Goal: Communication & Community: Ask a question

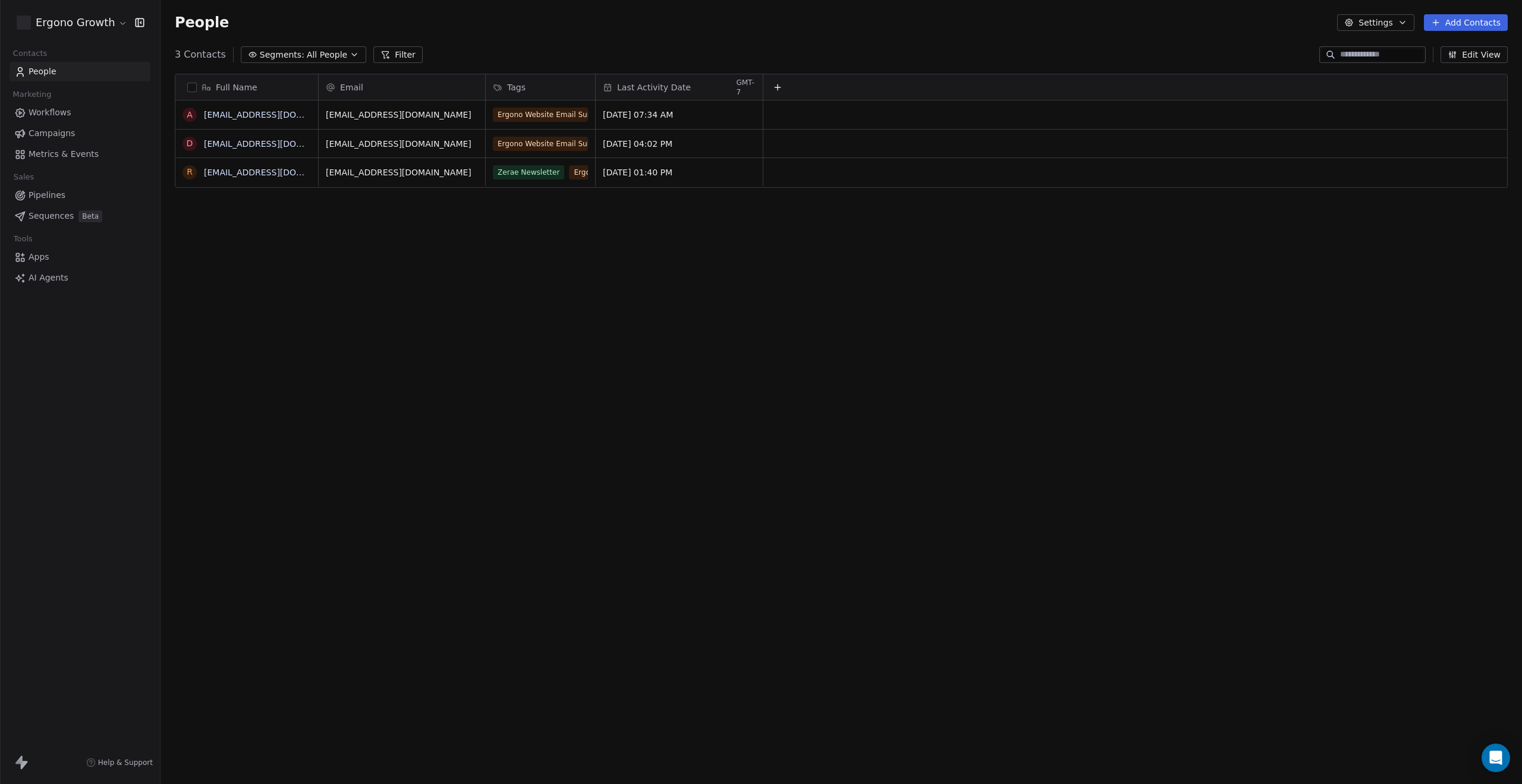
scroll to position [680, 1352]
click at [71, 690] on div "Ergono Growth Contacts People Marketing Workflows Campaigns Metrics & Events Sa…" at bounding box center [80, 392] width 160 height 784
click at [28, 755] on icon at bounding box center [21, 762] width 14 height 14
click at [21, 762] on icon at bounding box center [19, 759] width 7 height 9
click at [116, 15] on html "Ergono Growth Contacts People Marketing Workflows Campaigns Metrics & Events Sa…" at bounding box center [761, 392] width 1522 height 784
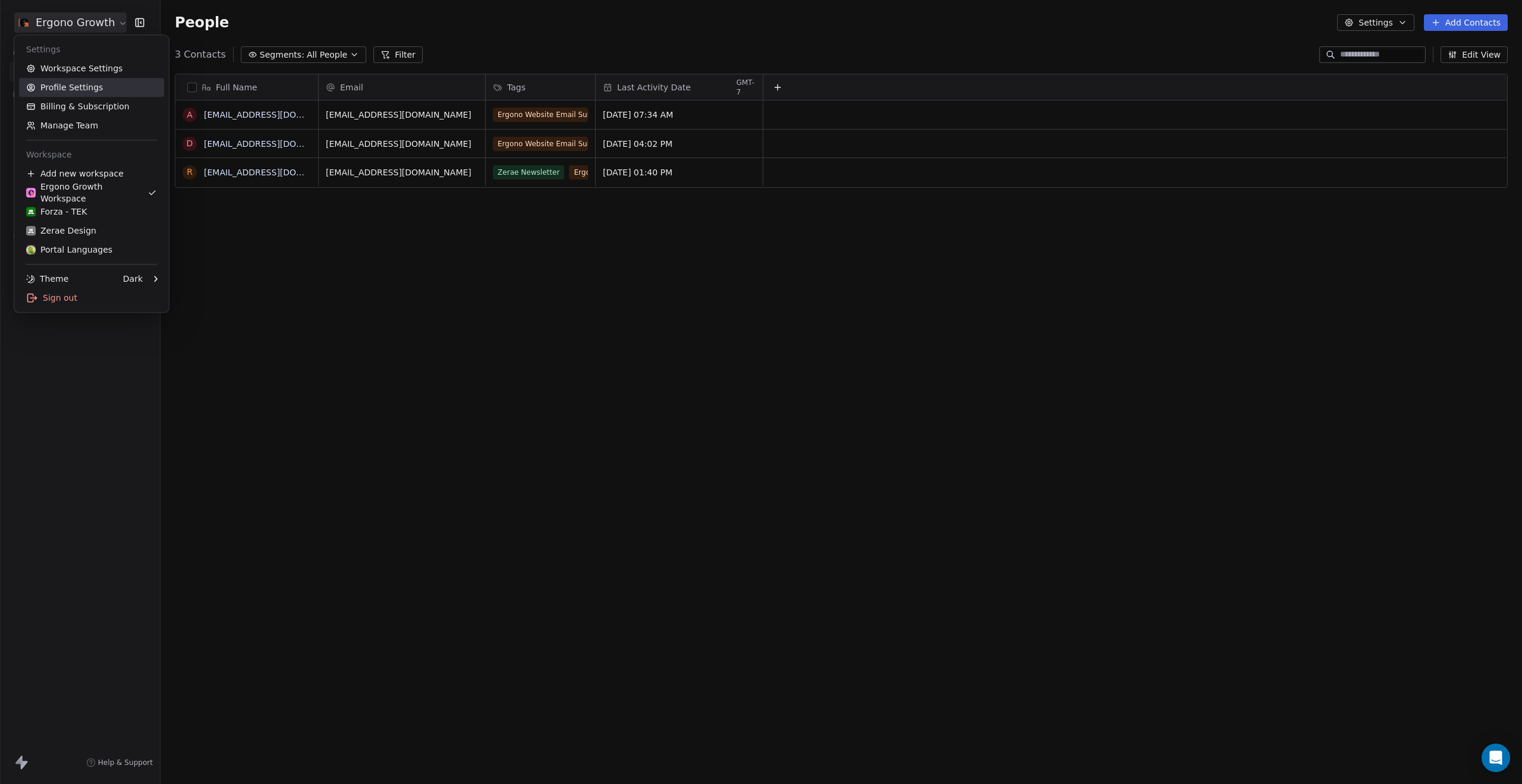
click at [78, 82] on link "Profile Settings" at bounding box center [91, 88] width 145 height 19
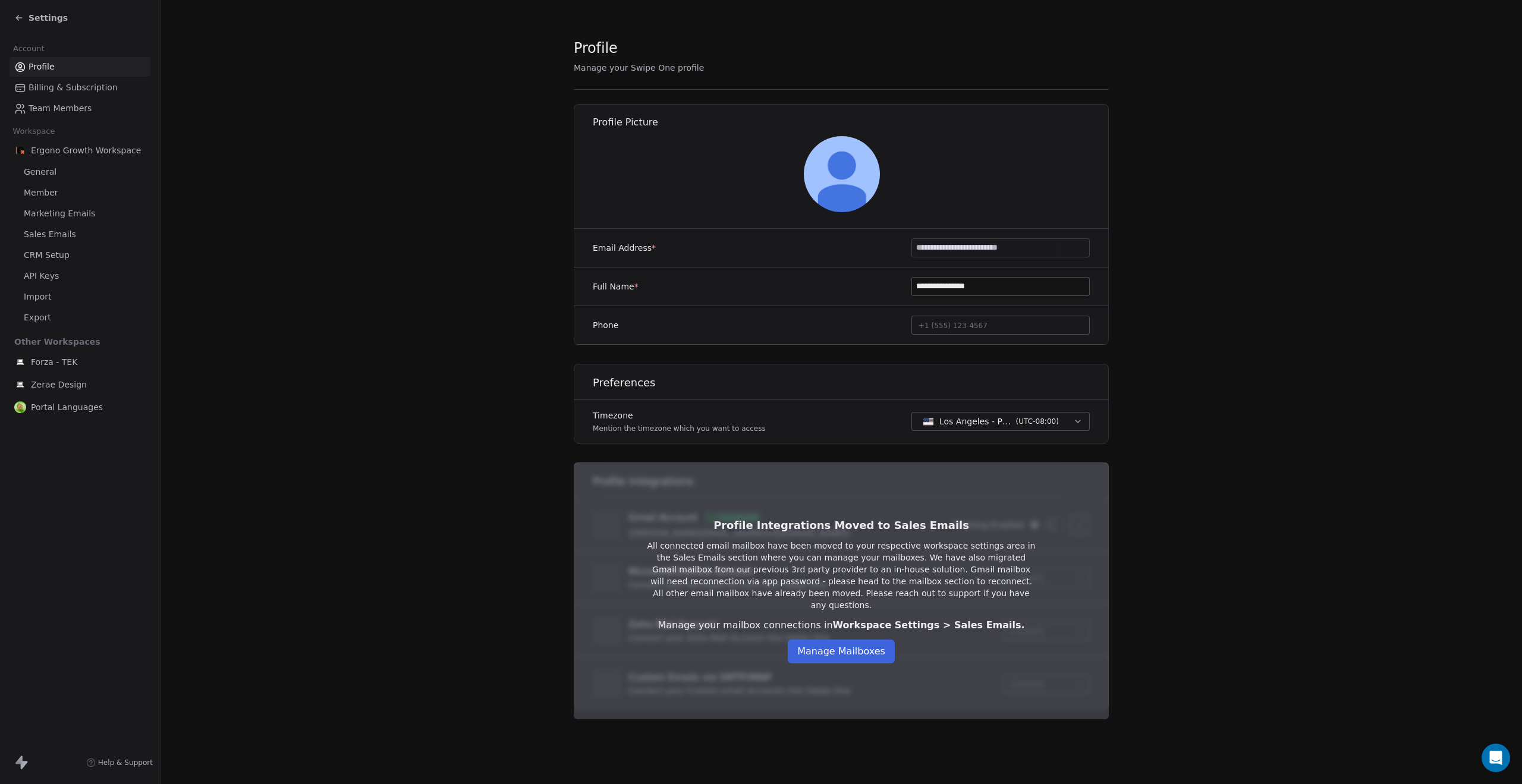
click at [973, 246] on input "**********" at bounding box center [1000, 247] width 177 height 18
click at [841, 653] on button "Manage Mailboxes" at bounding box center [842, 652] width 107 height 24
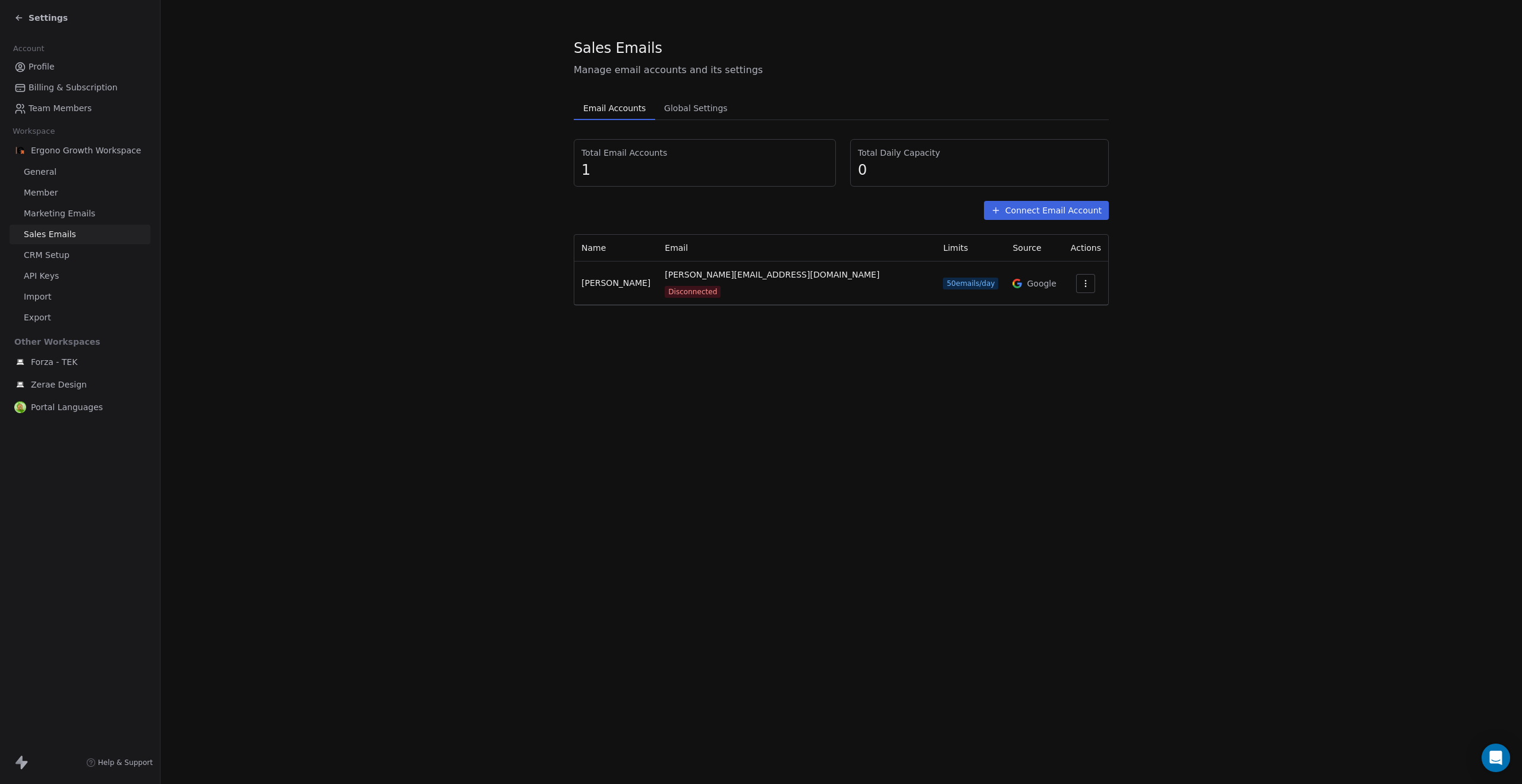
click at [124, 762] on span "Help & Support" at bounding box center [126, 762] width 55 height 9
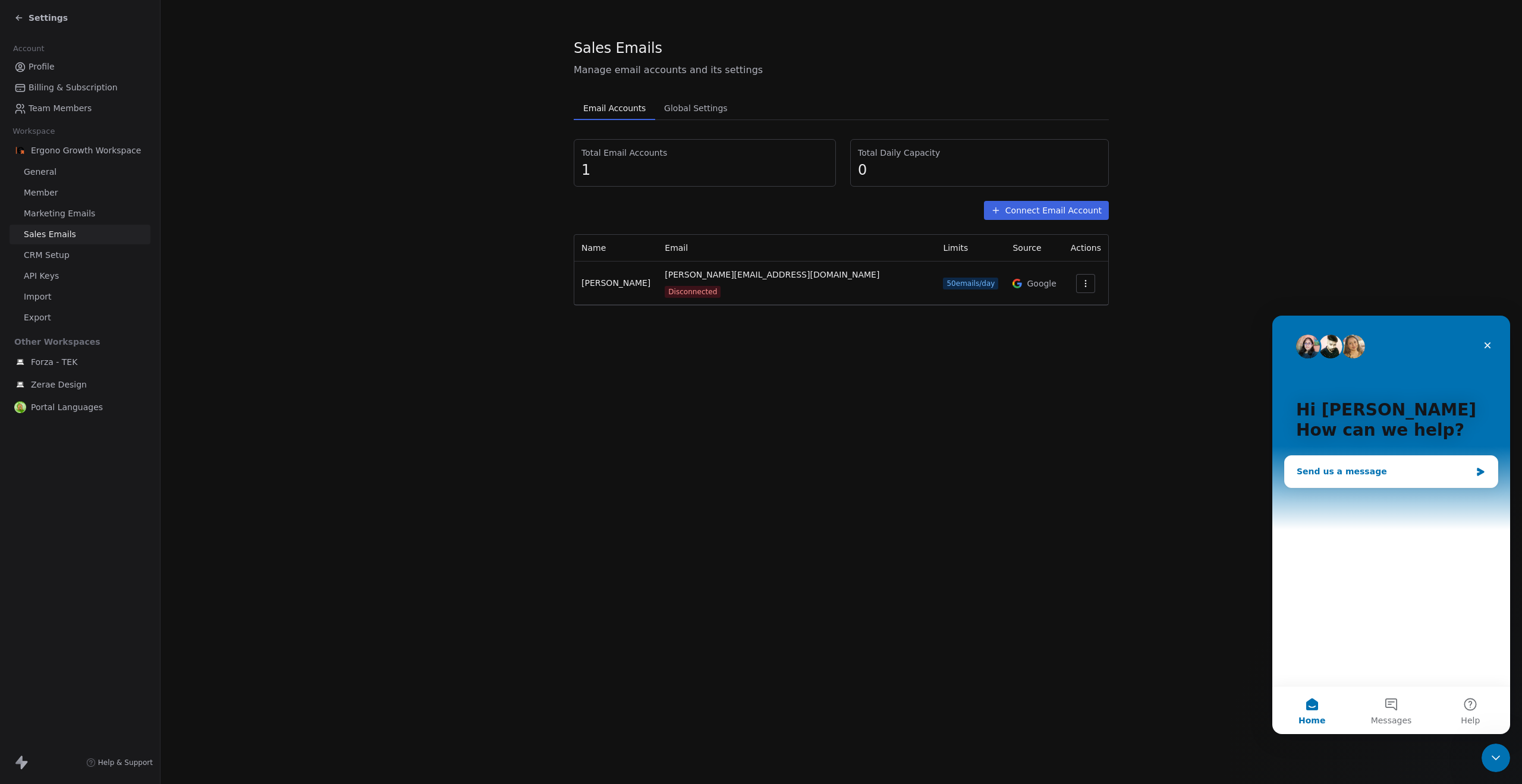
click at [1343, 466] on div "Send us a message" at bounding box center [1383, 472] width 174 height 12
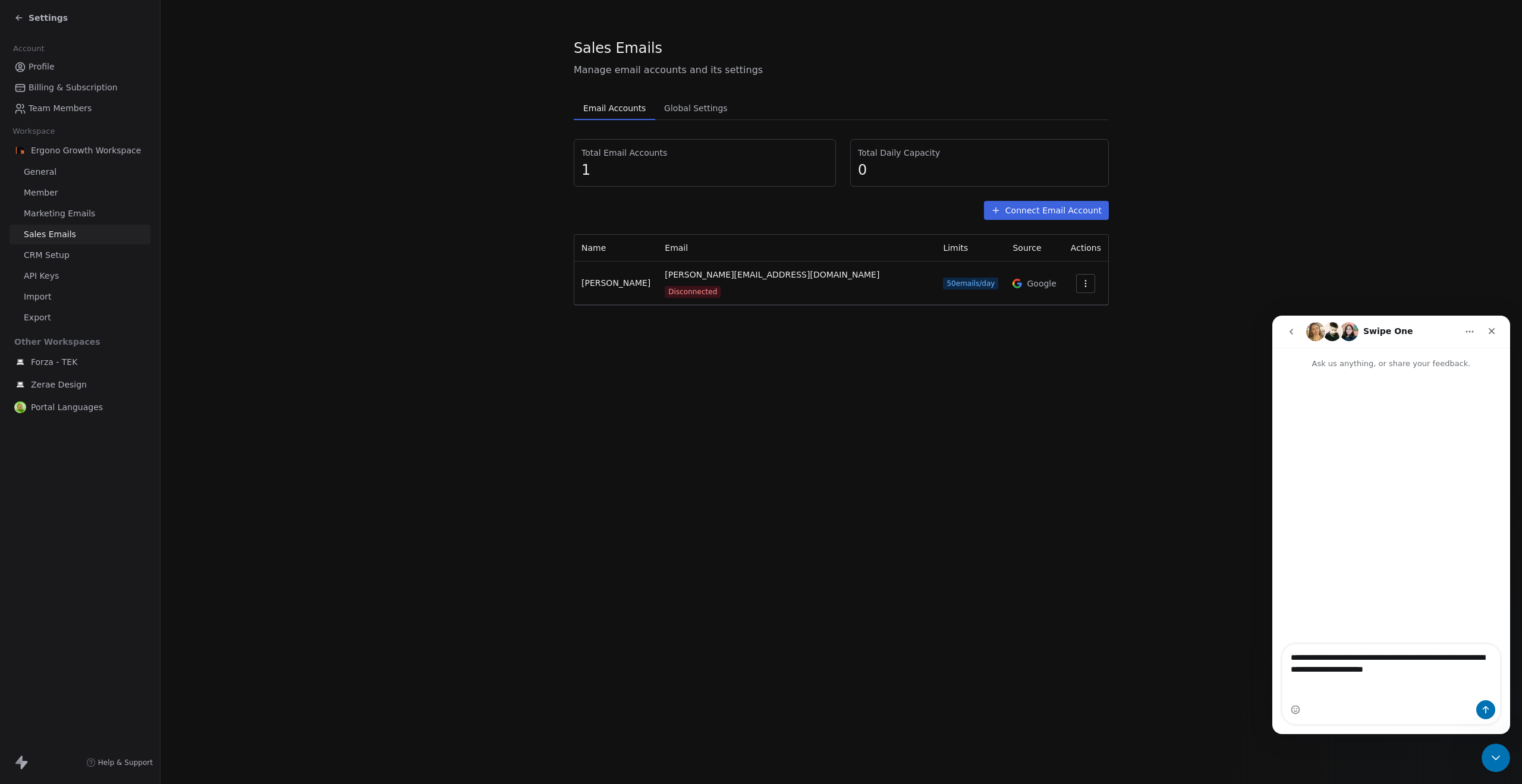
type textarea "**********"
click at [1480, 707] on button "Send a message…" at bounding box center [1486, 710] width 19 height 19
